Goal: Transaction & Acquisition: Download file/media

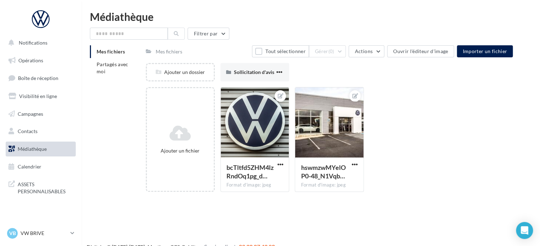
click at [55, 150] on link "Médiathèque" at bounding box center [40, 149] width 73 height 15
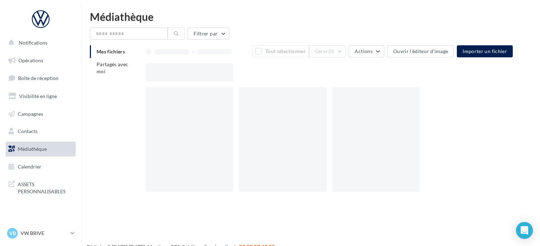
click at [113, 68] on li "Partagés avec moi" at bounding box center [115, 68] width 50 height 20
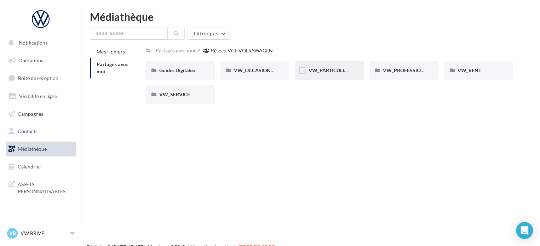
click at [323, 74] on div "VW_PARTICULIERS" at bounding box center [329, 70] width 69 height 18
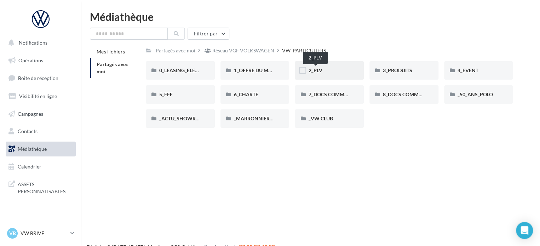
click at [321, 68] on span "2_PLV" at bounding box center [315, 70] width 14 height 6
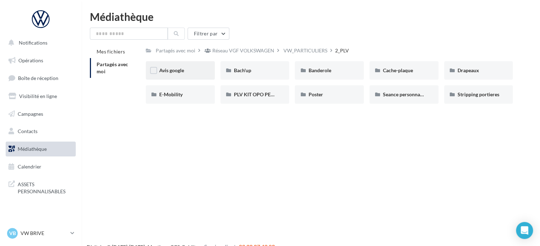
click at [191, 72] on div "Avis google" at bounding box center [180, 70] width 42 height 7
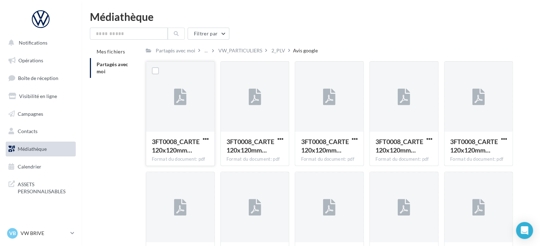
click at [198, 102] on div at bounding box center [180, 97] width 68 height 71
click at [183, 96] on icon at bounding box center [180, 97] width 12 height 16
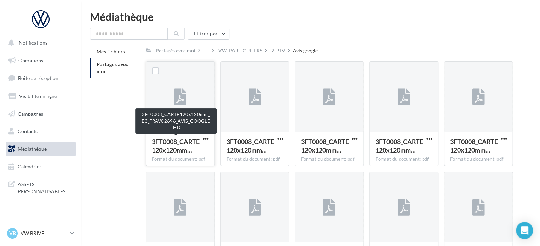
click at [174, 142] on span "3FT0008_CARTE120x120mm…" at bounding box center [176, 146] width 48 height 16
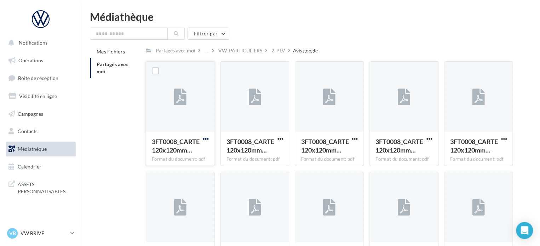
click at [207, 139] on span "button" at bounding box center [206, 139] width 6 height 6
click at [197, 151] on button "Télécharger" at bounding box center [175, 153] width 71 height 18
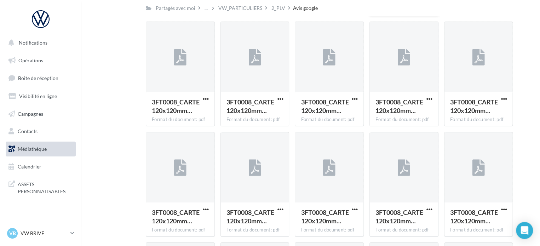
scroll to position [1277, 0]
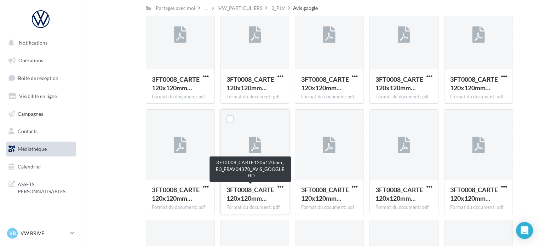
click at [259, 192] on span "3FT0008_CARTE120x120mm…" at bounding box center [251, 194] width 48 height 16
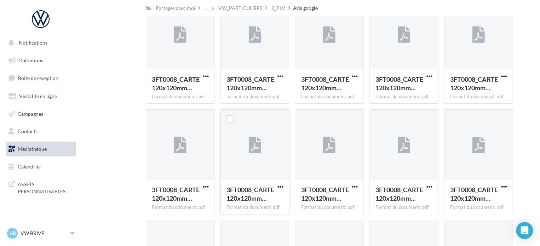
click at [280, 188] on span "button" at bounding box center [280, 187] width 6 height 6
click at [266, 197] on button "Télécharger" at bounding box center [249, 201] width 71 height 18
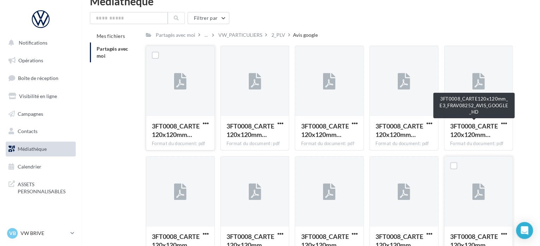
scroll to position [106, 0]
